Goal: Task Accomplishment & Management: Complete application form

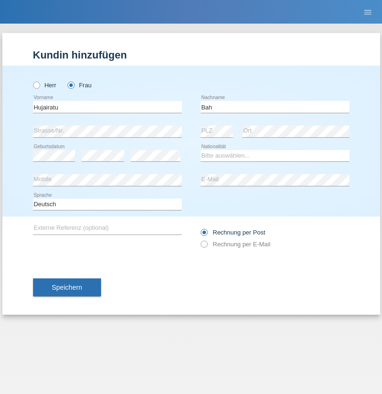
type input "Bah"
select select "SL"
select select "C"
select select "31"
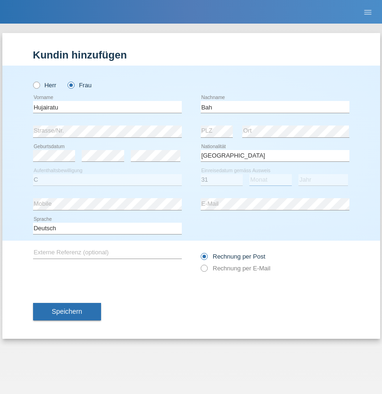
select select "10"
select select "2021"
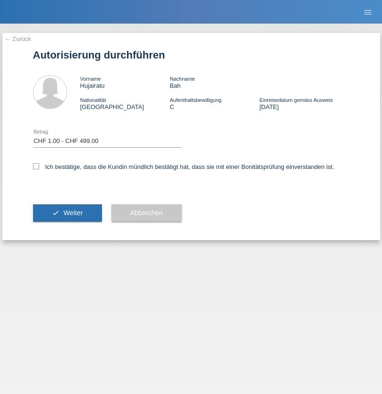
select select "1"
checkbox input "true"
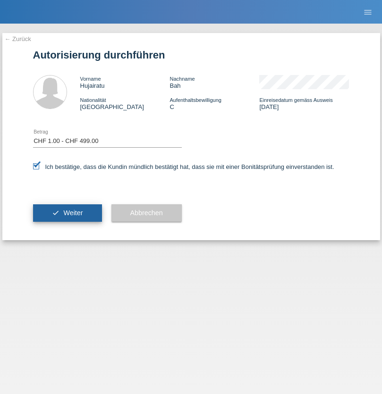
click at [67, 213] on span "Weiter" at bounding box center [72, 213] width 19 height 8
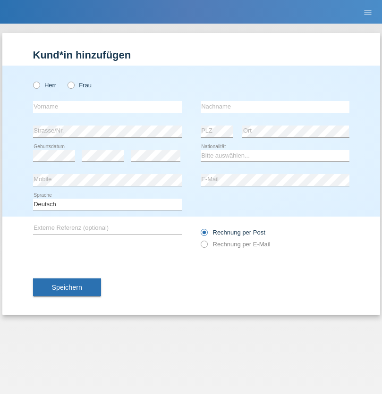
radio input "true"
click at [107, 107] on input "text" at bounding box center [107, 107] width 149 height 12
type input "Jozsef"
click at [275, 107] on input "text" at bounding box center [275, 107] width 149 height 12
type input "[PERSON_NAME]"
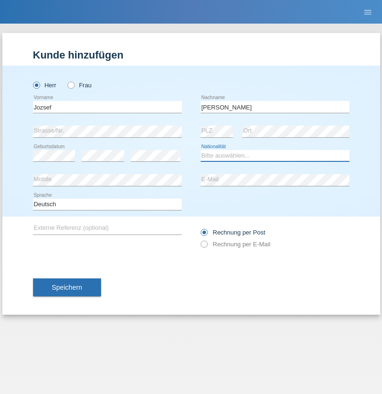
select select "HU"
select select "C"
select select "07"
select select "08"
select select "2015"
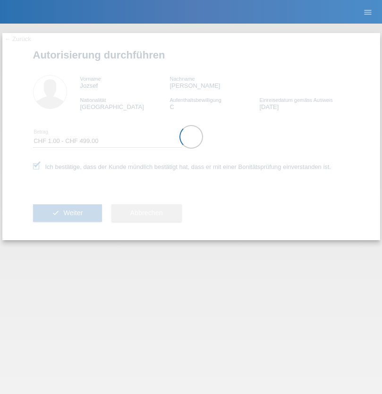
select select "1"
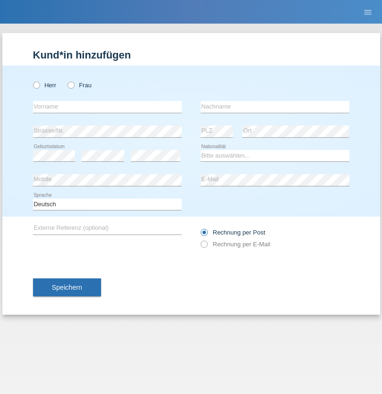
radio input "true"
click at [107, 107] on input "text" at bounding box center [107, 107] width 149 height 12
type input "Ignàc"
click at [275, 107] on input "text" at bounding box center [275, 107] width 149 height 12
type input "[PERSON_NAME]"
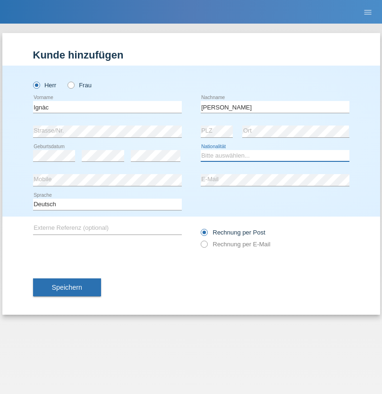
select select "HU"
select select "C"
select select "08"
select select "03"
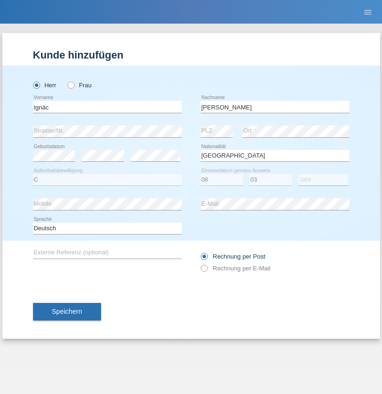
select select "2021"
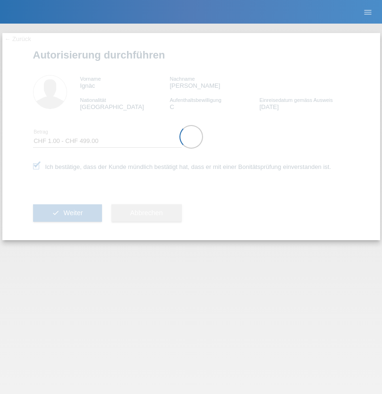
select select "1"
